Goal: Complete application form

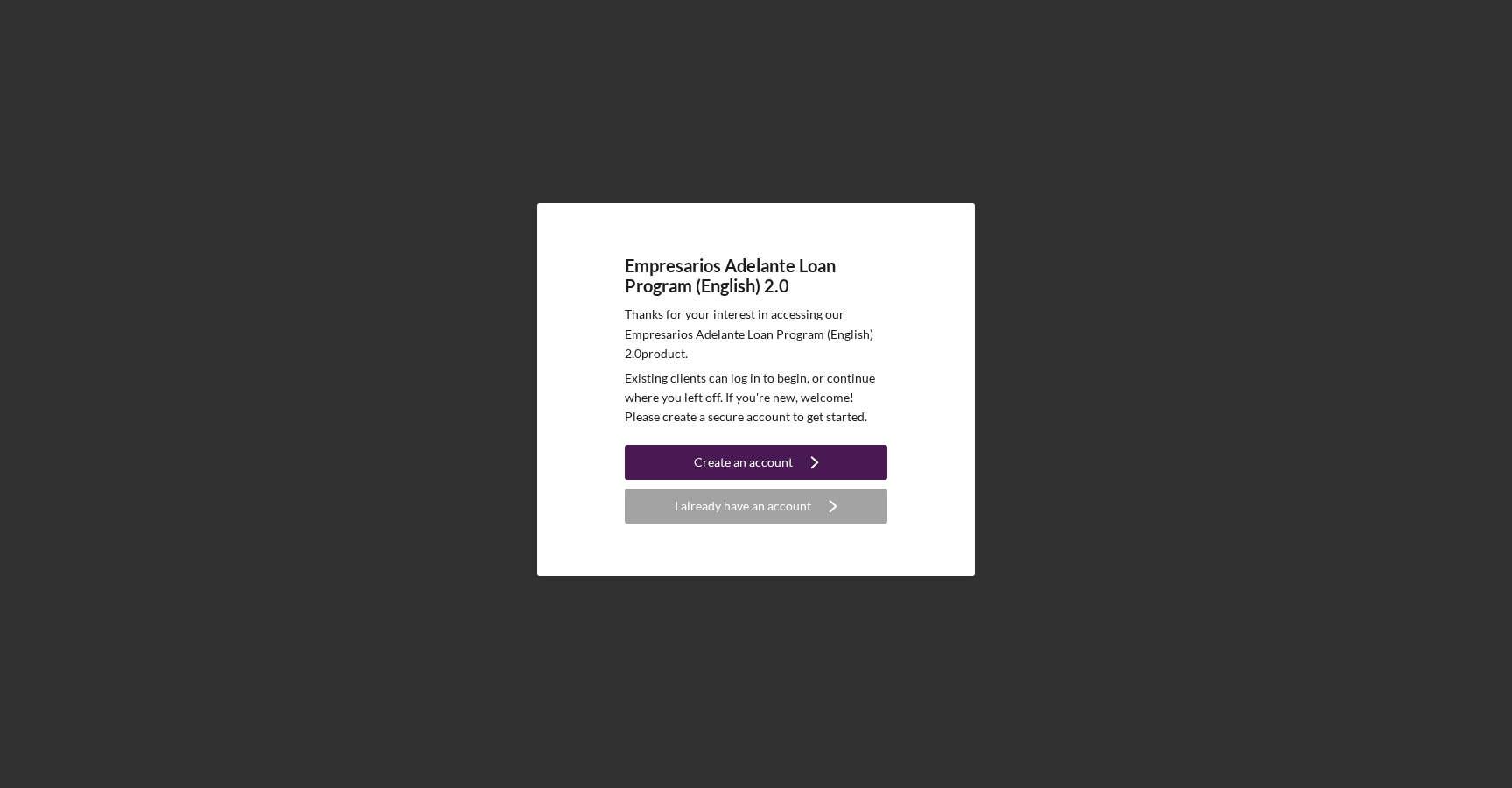
click at [800, 454] on icon "Icon/Navigate" at bounding box center [815, 462] width 43 height 43
